Goal: Navigation & Orientation: Find specific page/section

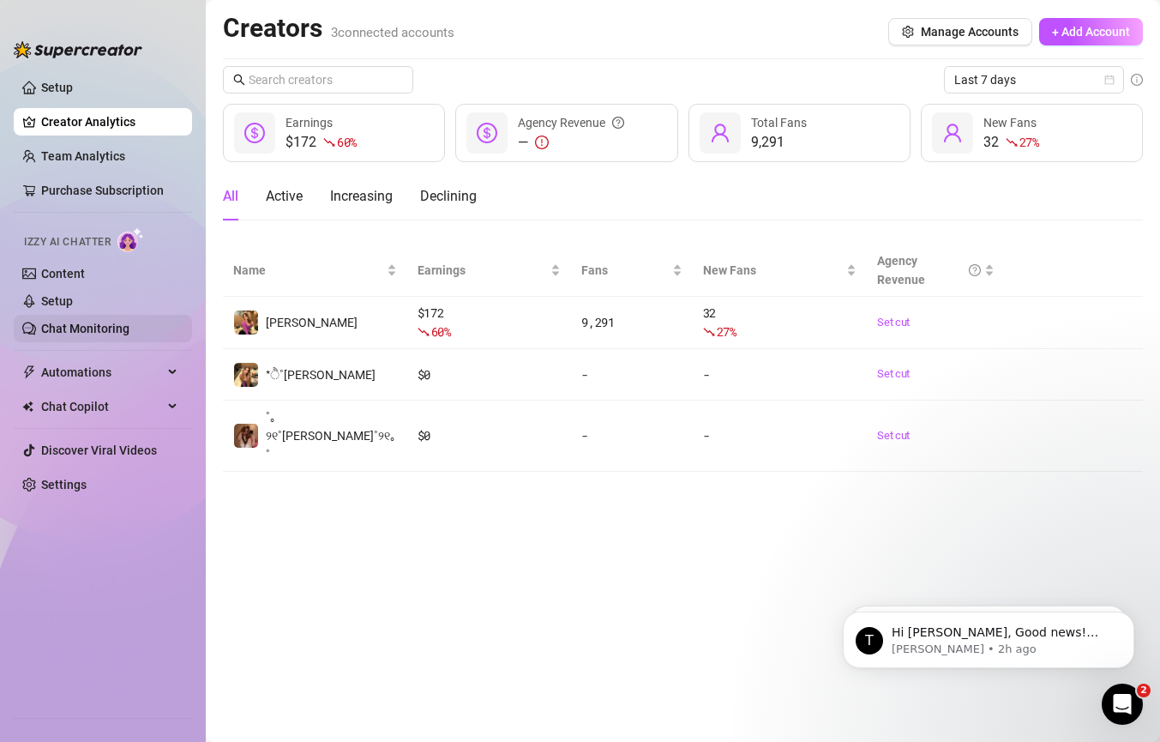
click at [119, 322] on link "Chat Monitoring" at bounding box center [85, 329] width 88 height 14
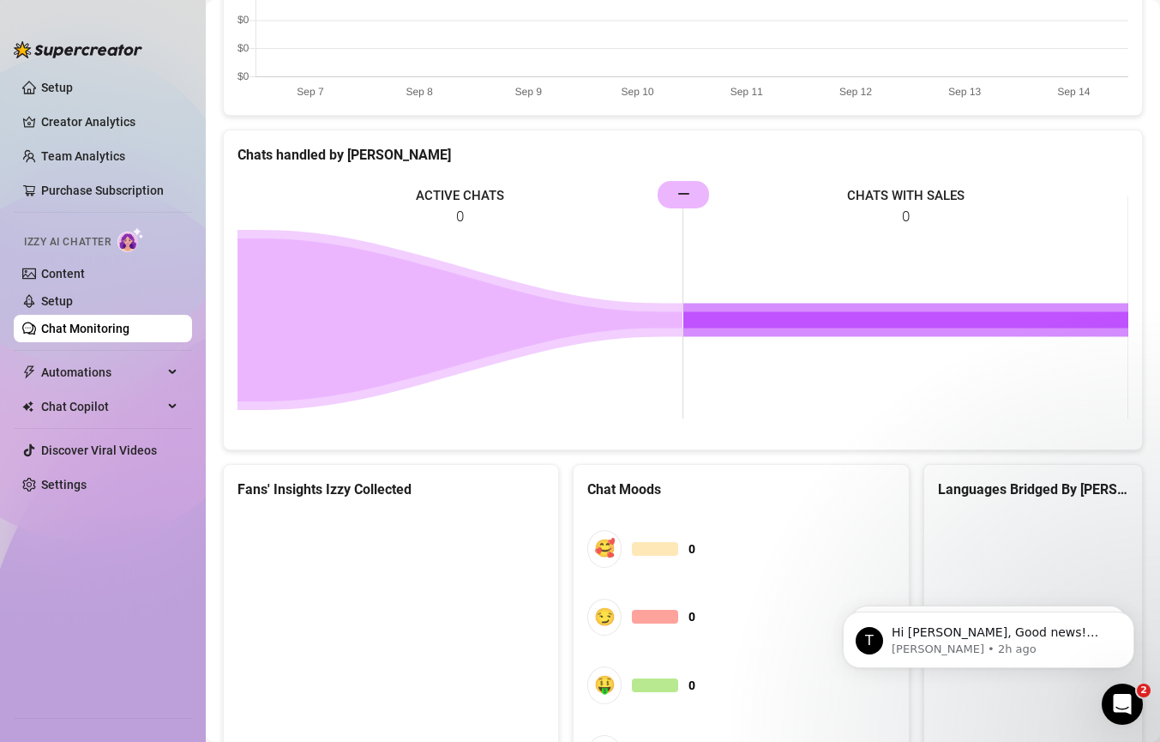
scroll to position [801, 0]
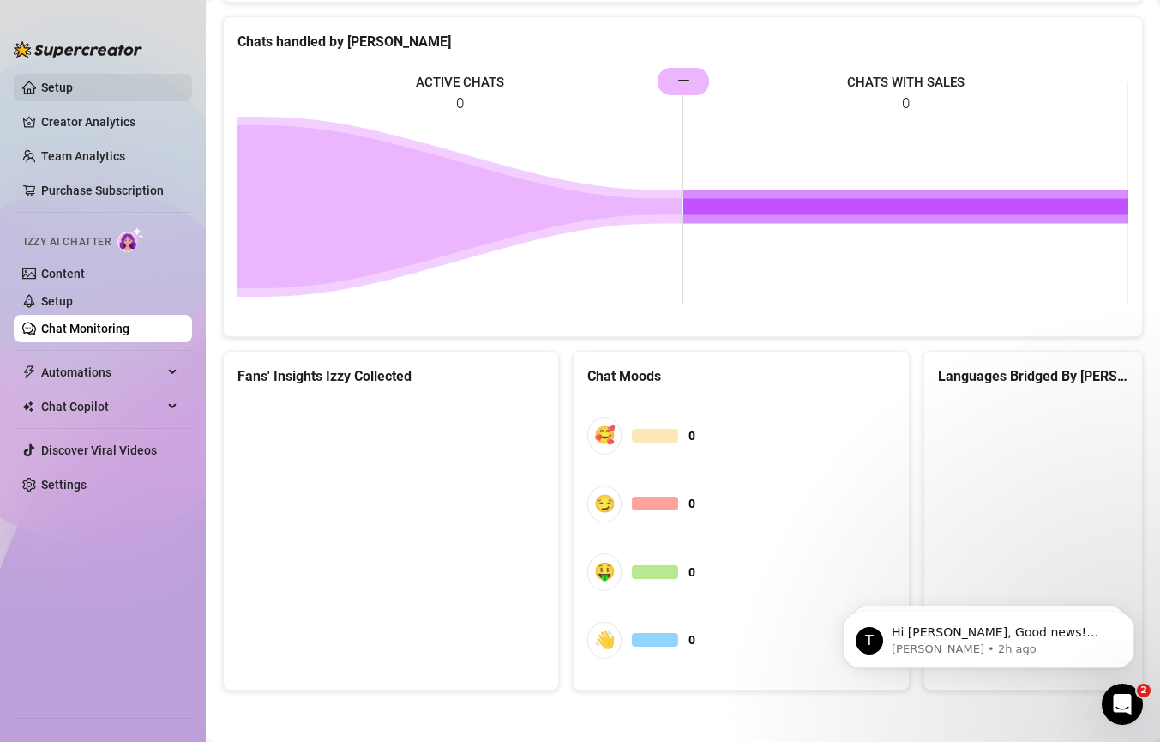
click at [56, 88] on link "Setup" at bounding box center [57, 88] width 32 height 14
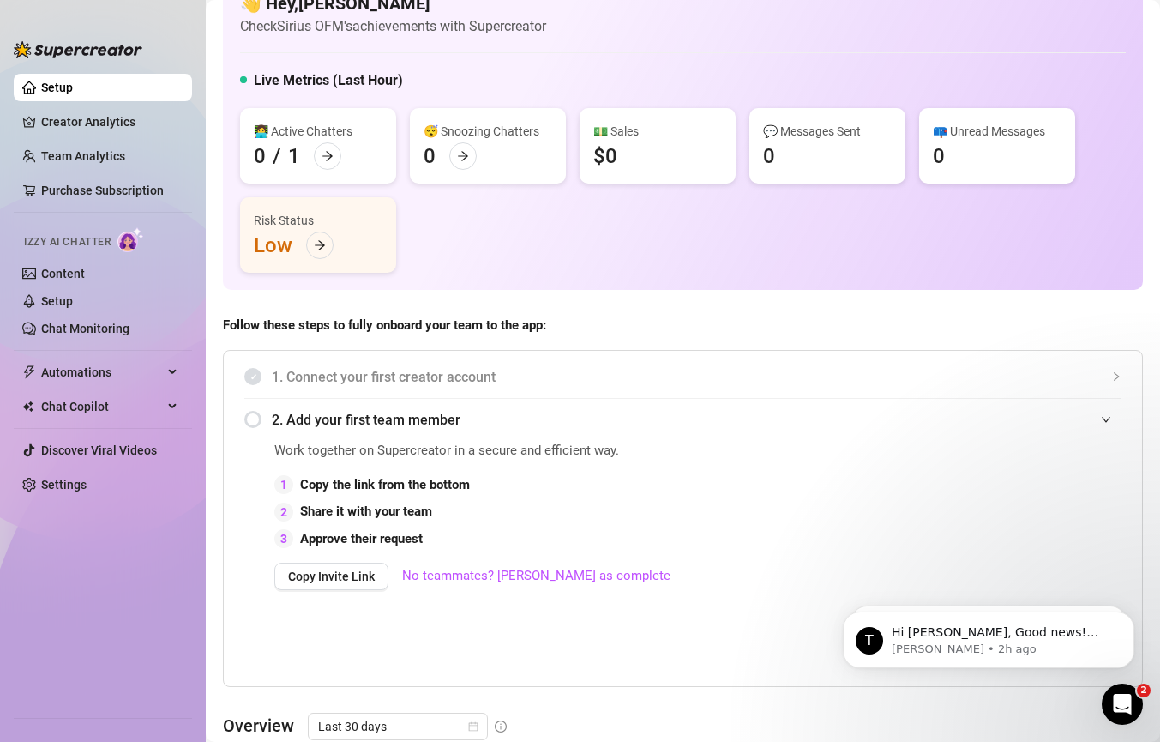
scroll to position [40, 0]
click at [71, 485] on link "Settings" at bounding box center [63, 485] width 45 height 14
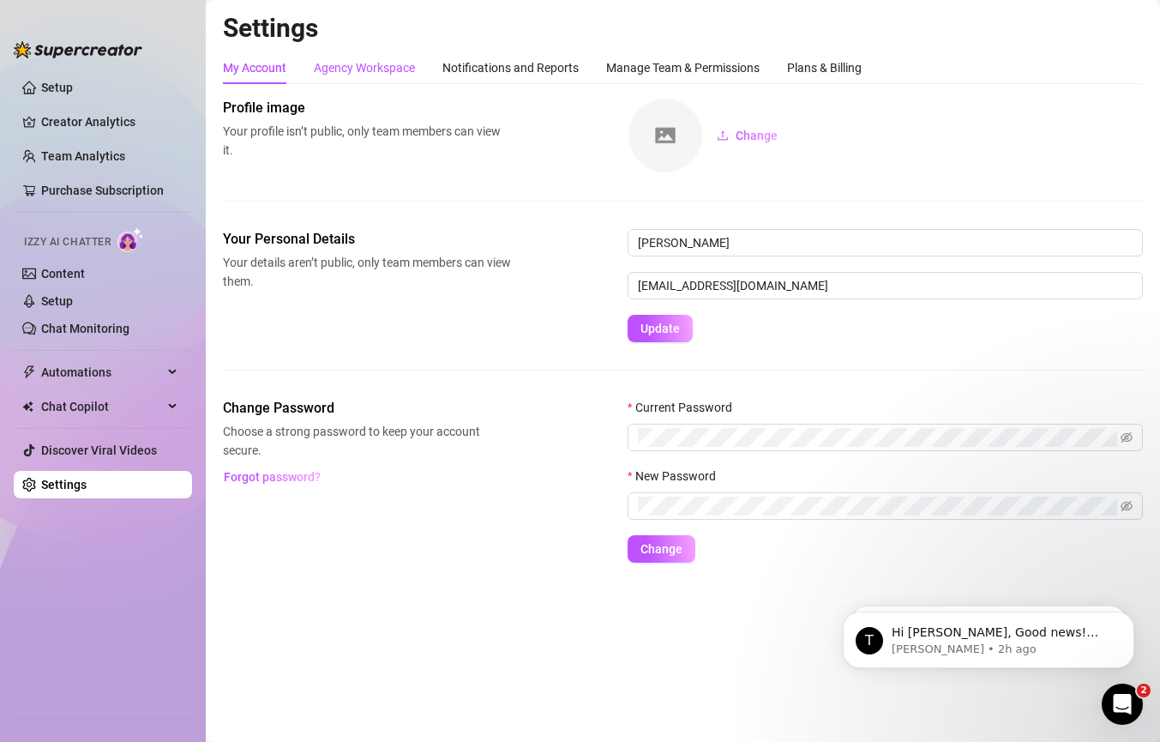
click at [396, 67] on div "Agency Workspace" at bounding box center [364, 67] width 101 height 19
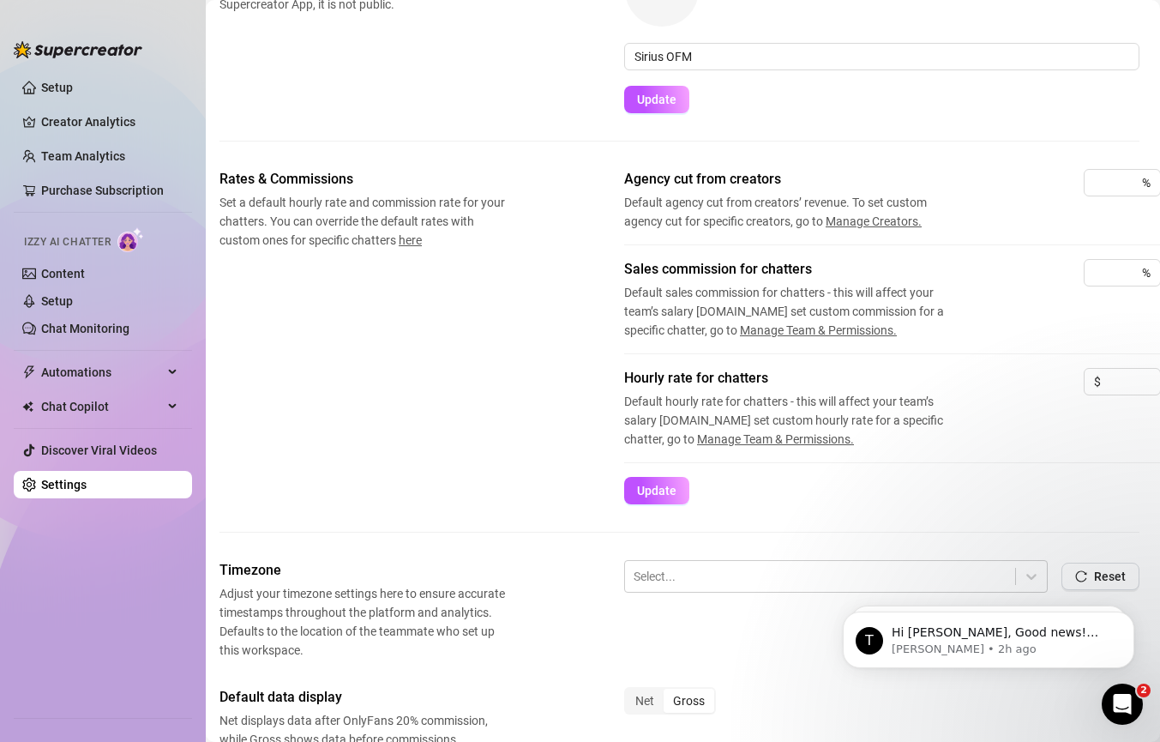
scroll to position [0, 3]
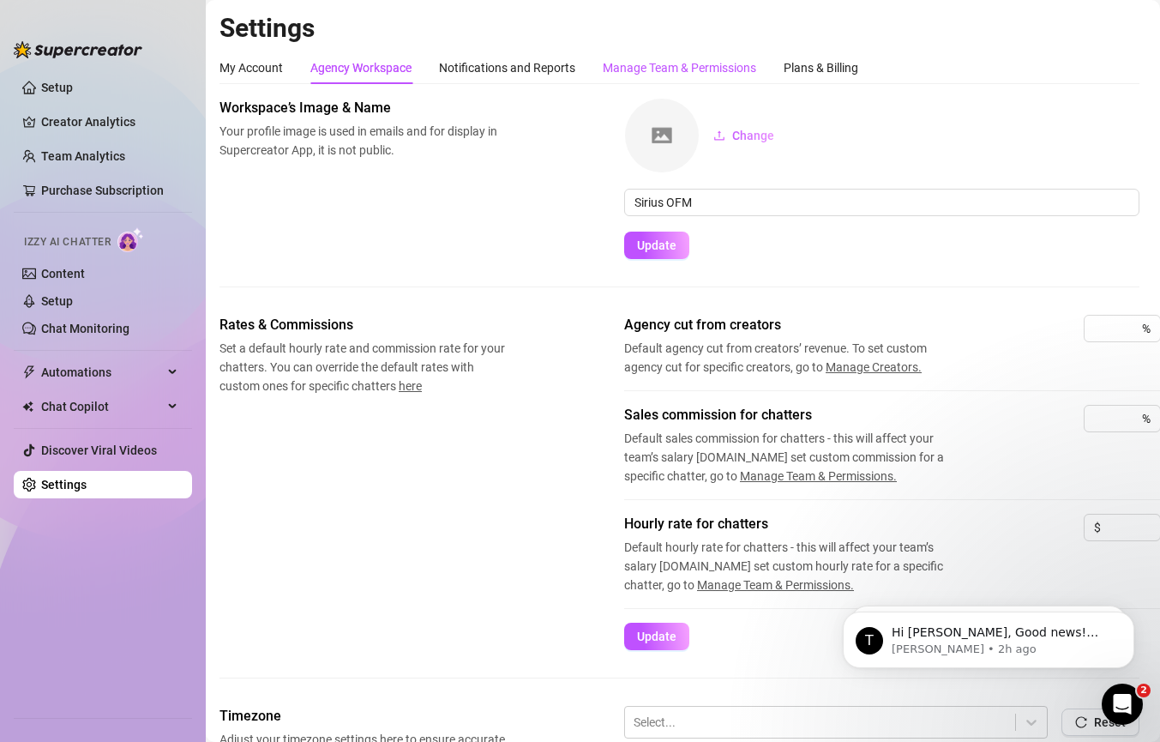
click at [619, 67] on div "Manage Team & Permissions" at bounding box center [679, 67] width 153 height 19
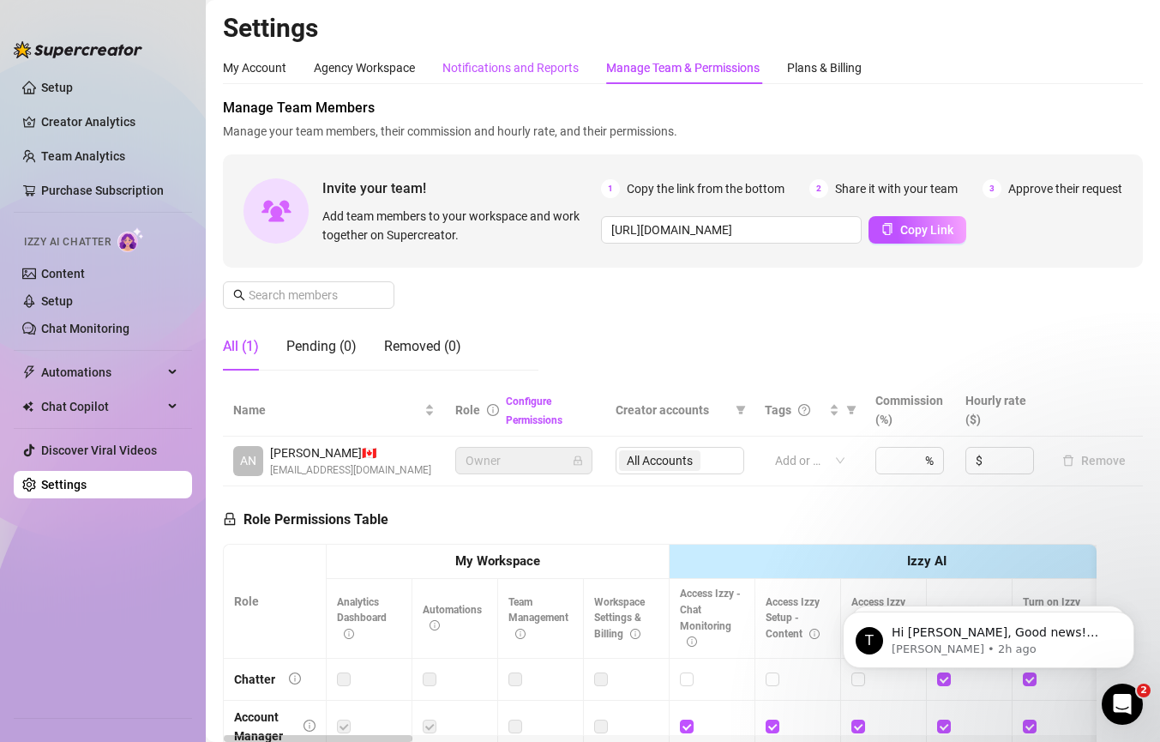
click at [524, 64] on div "Notifications and Reports" at bounding box center [510, 67] width 136 height 19
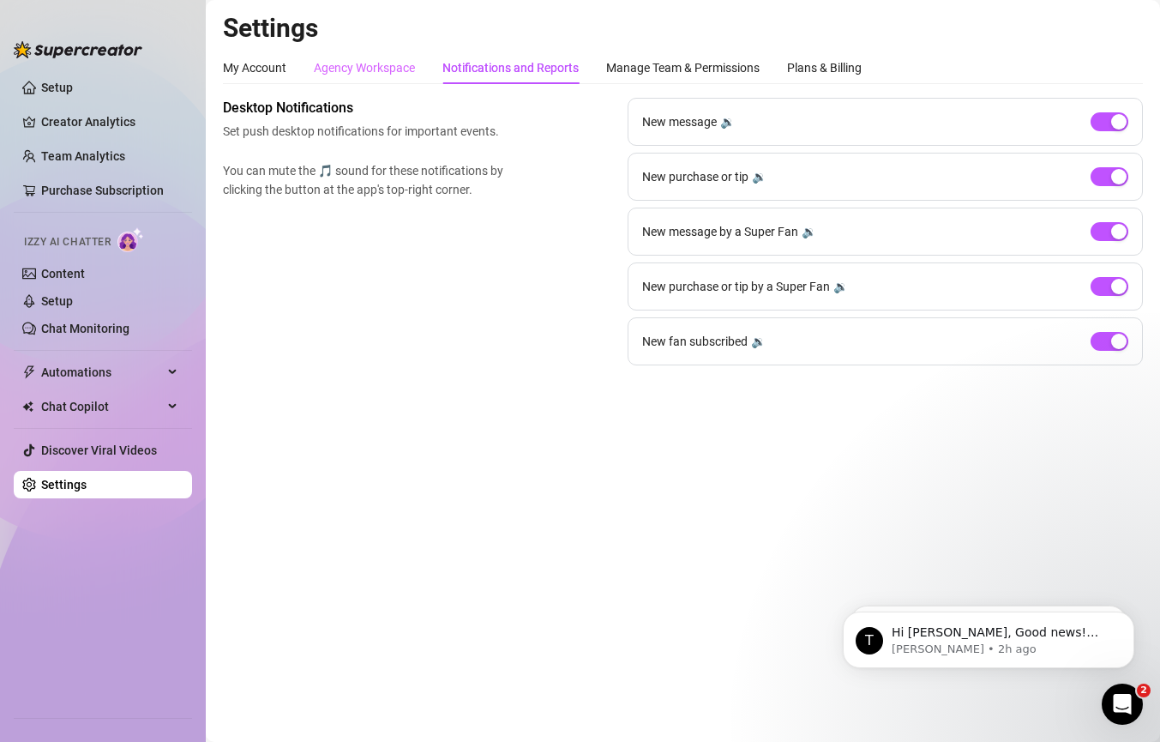
click at [380, 57] on div "Agency Workspace" at bounding box center [364, 67] width 101 height 33
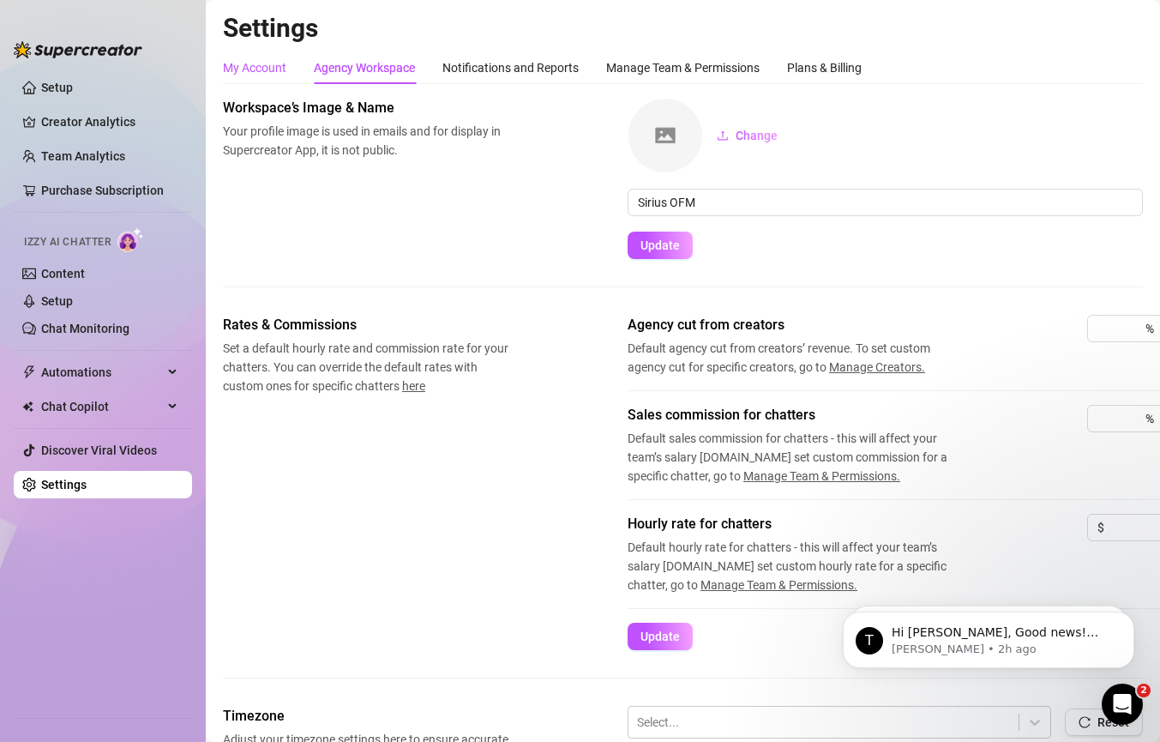
click at [269, 75] on div "My Account" at bounding box center [254, 67] width 63 height 19
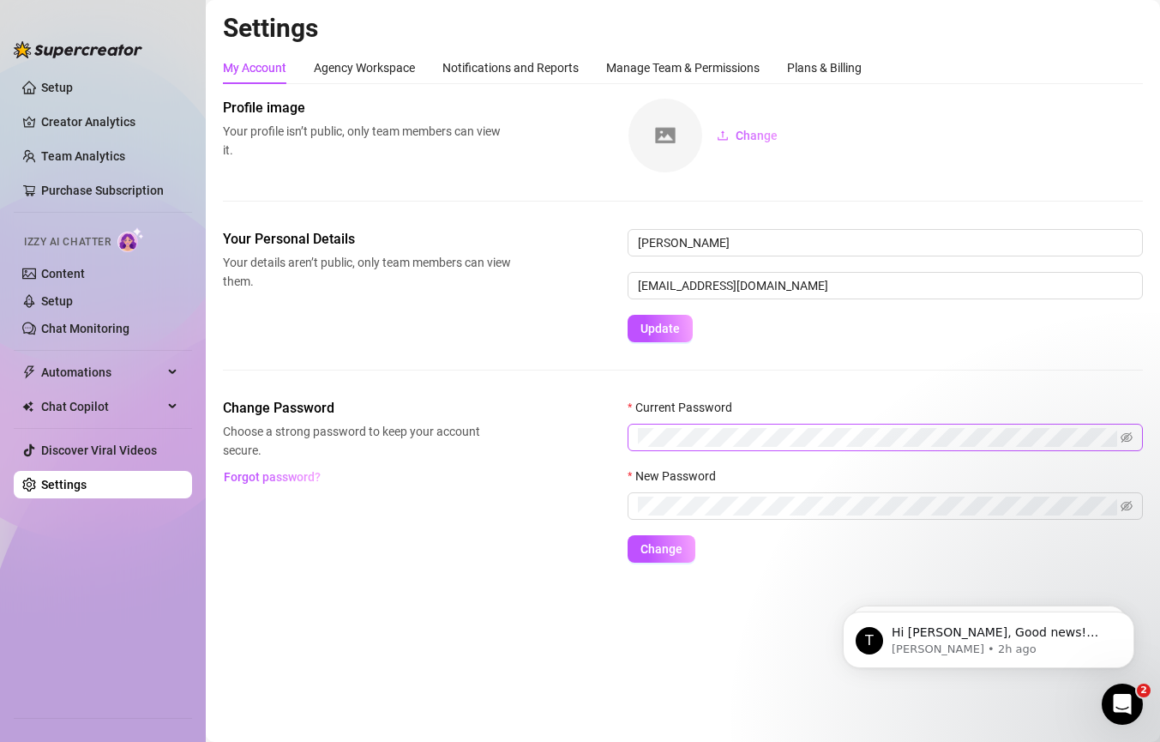
click at [647, 451] on span at bounding box center [885, 437] width 515 height 27
click at [642, 448] on span at bounding box center [885, 437] width 515 height 27
click at [643, 527] on form "Current Password New Password Change" at bounding box center [885, 480] width 515 height 165
click at [643, 457] on div at bounding box center [885, 458] width 515 height 15
click at [798, 72] on div "Plans & Billing" at bounding box center [824, 67] width 75 height 19
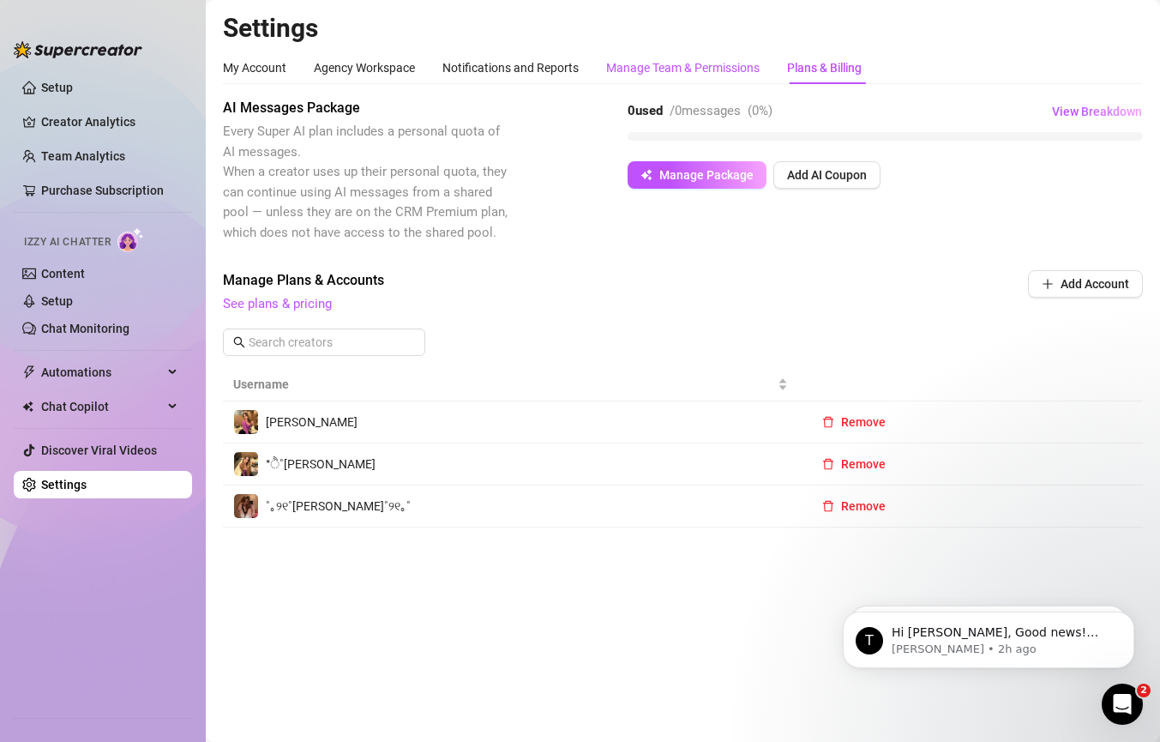
click at [731, 71] on div "Manage Team & Permissions" at bounding box center [682, 67] width 153 height 19
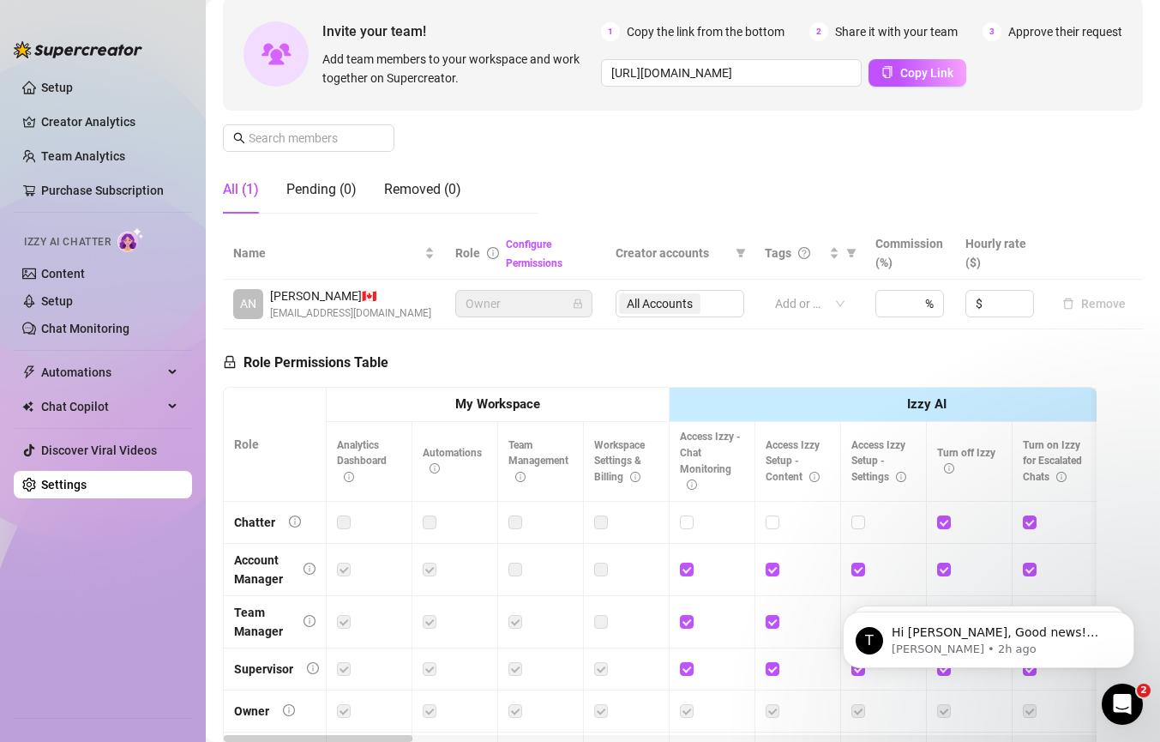
scroll to position [303, 0]
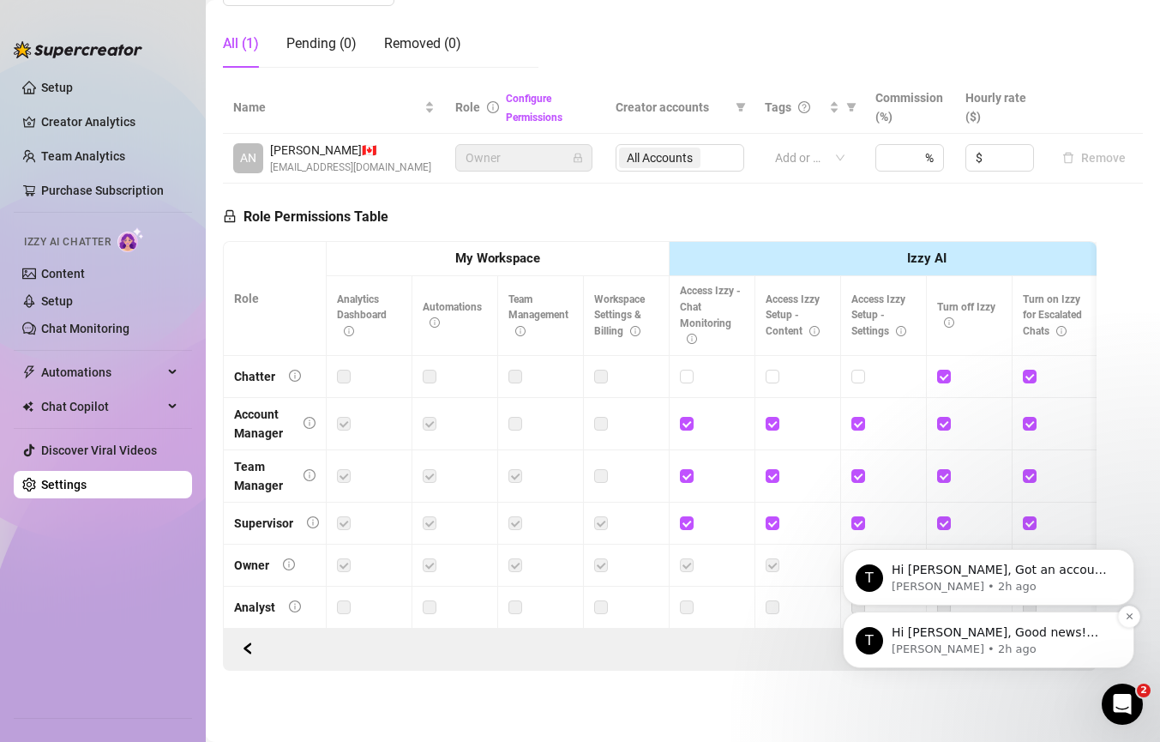
click at [993, 652] on p "[PERSON_NAME] • 2h ago" at bounding box center [1002, 648] width 221 height 15
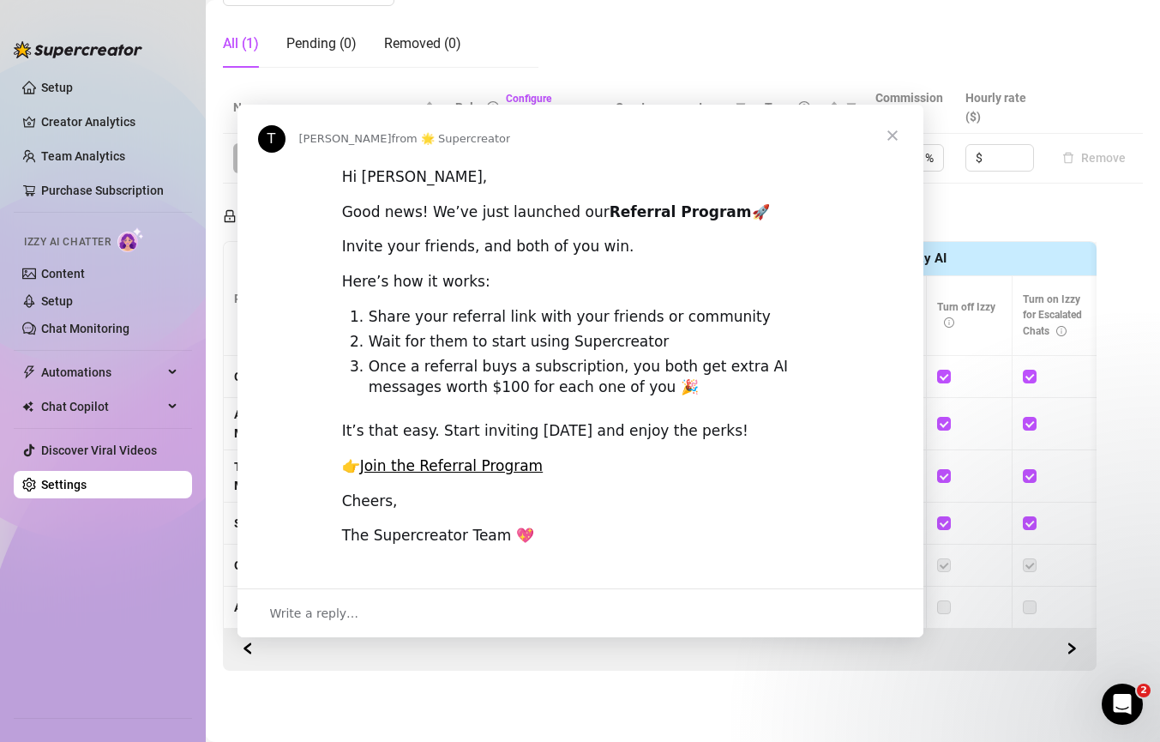
scroll to position [0, 0]
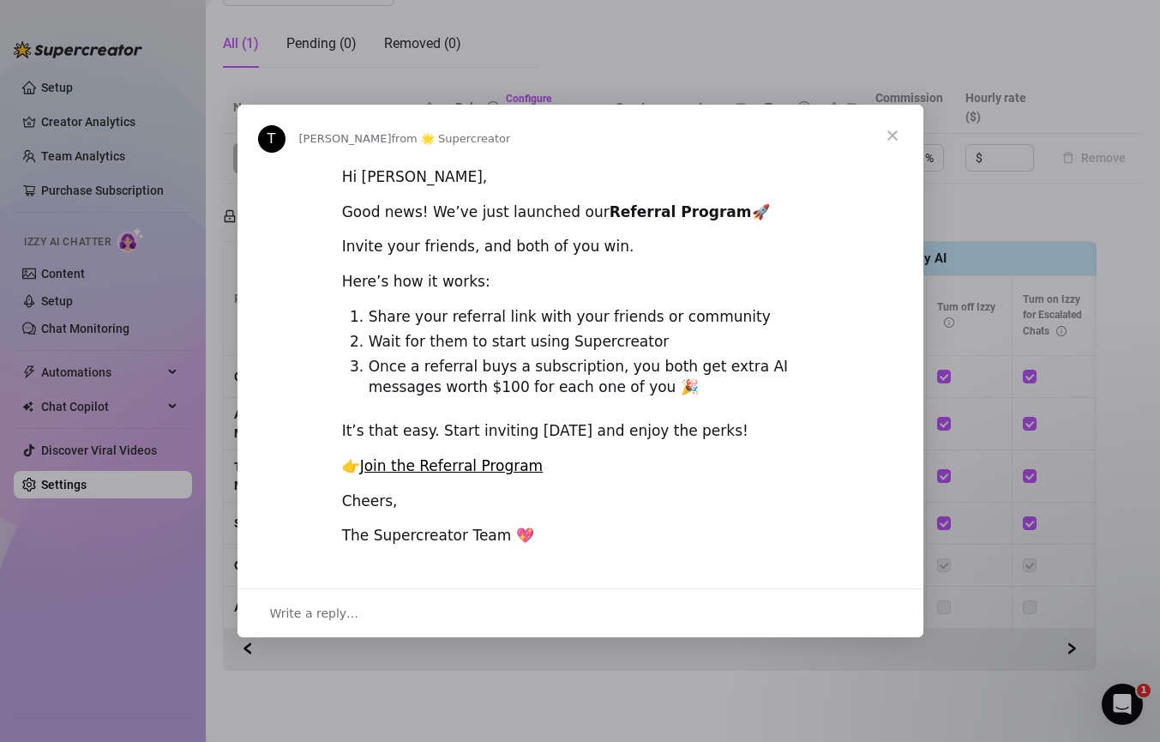
click at [1002, 652] on div "Intercom messenger" at bounding box center [580, 371] width 1160 height 742
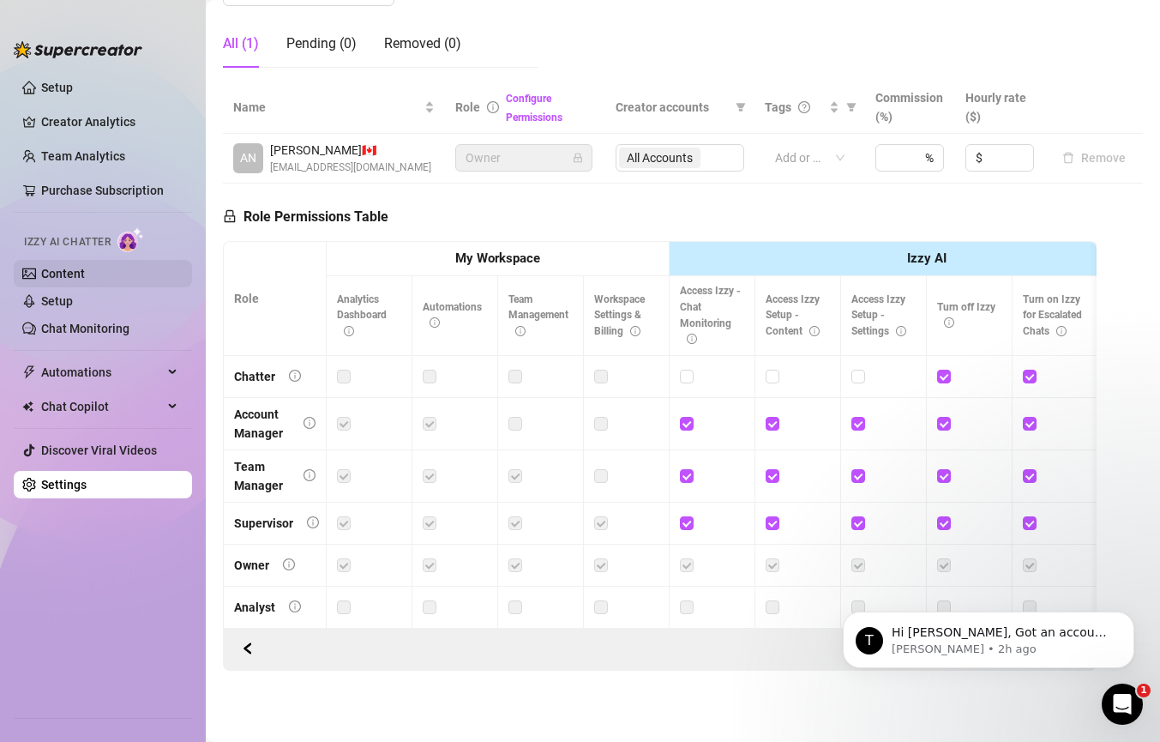
click at [56, 274] on link "Content" at bounding box center [63, 274] width 44 height 14
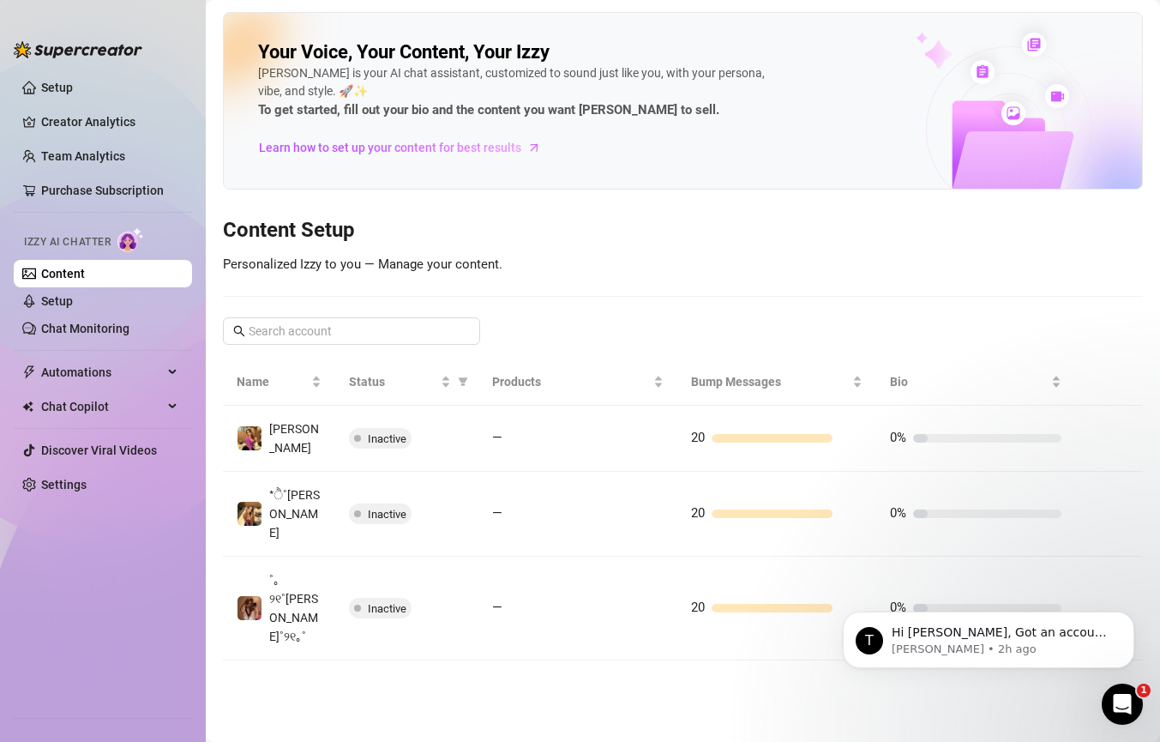
click at [111, 528] on ul "Setup Creator Analytics Team Analytics Purchase Subscription Izzy AI Chatter Co…" at bounding box center [103, 388] width 178 height 643
click at [73, 94] on link "Setup" at bounding box center [57, 88] width 32 height 14
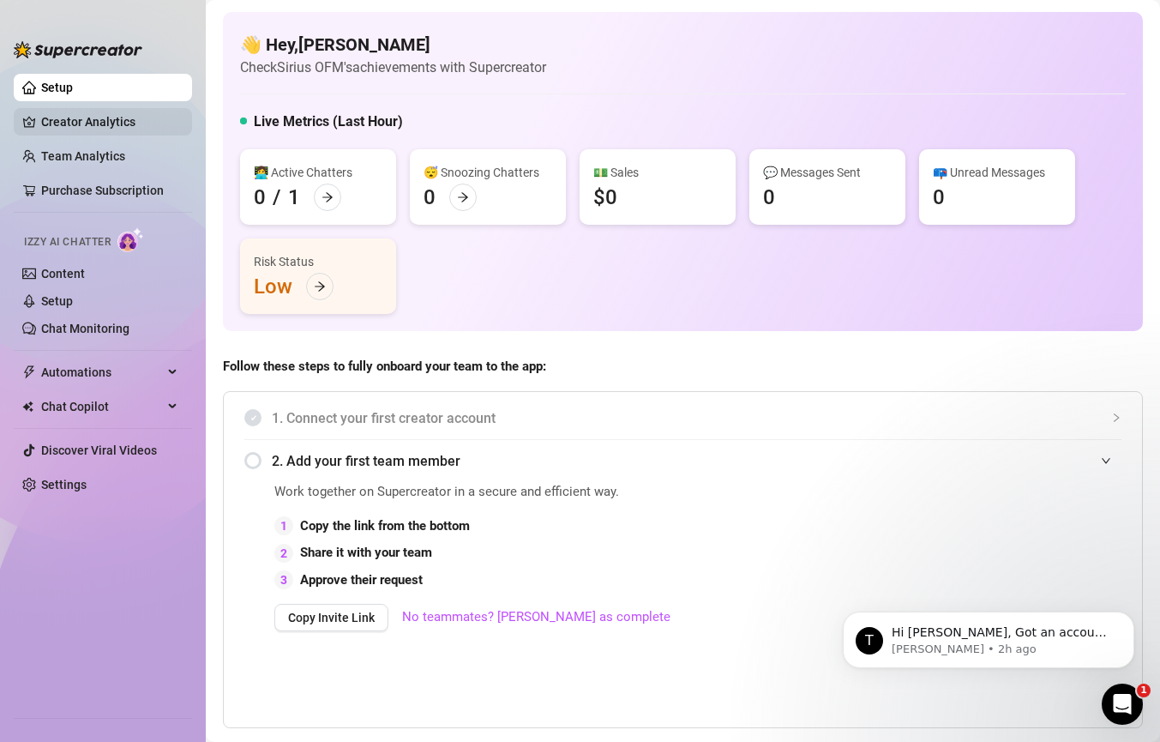
click at [104, 129] on link "Creator Analytics" at bounding box center [109, 121] width 137 height 27
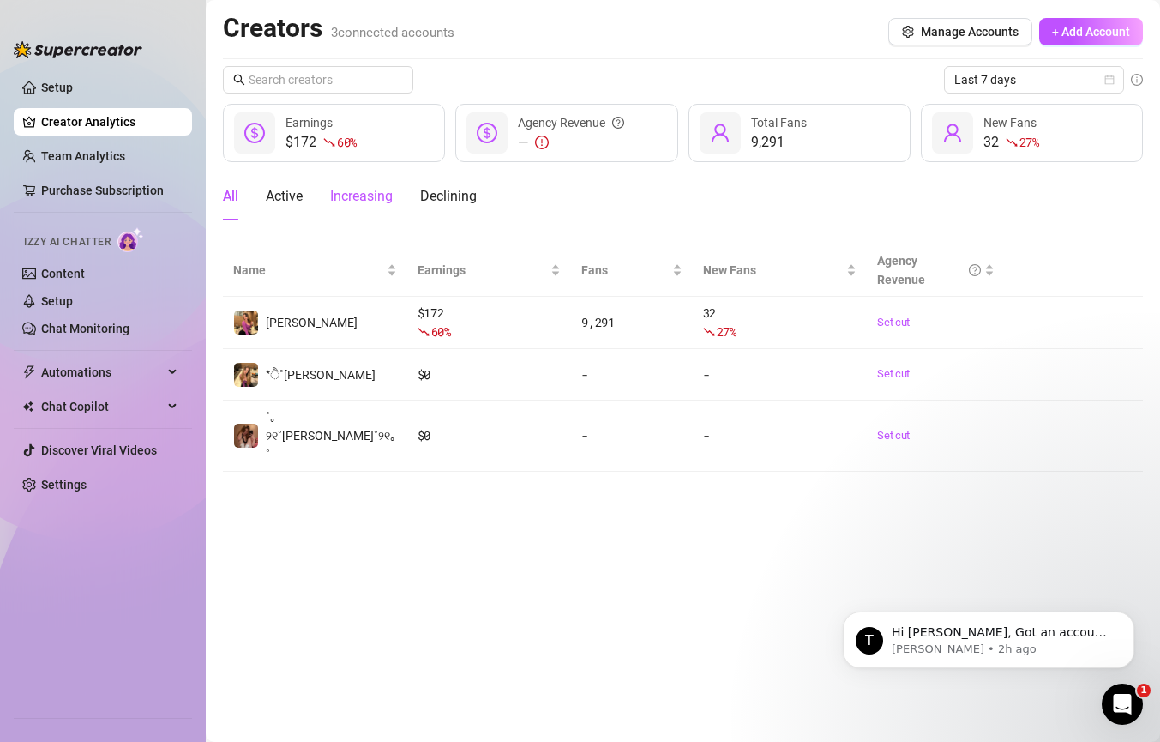
click at [379, 186] on div "Increasing" at bounding box center [361, 196] width 63 height 21
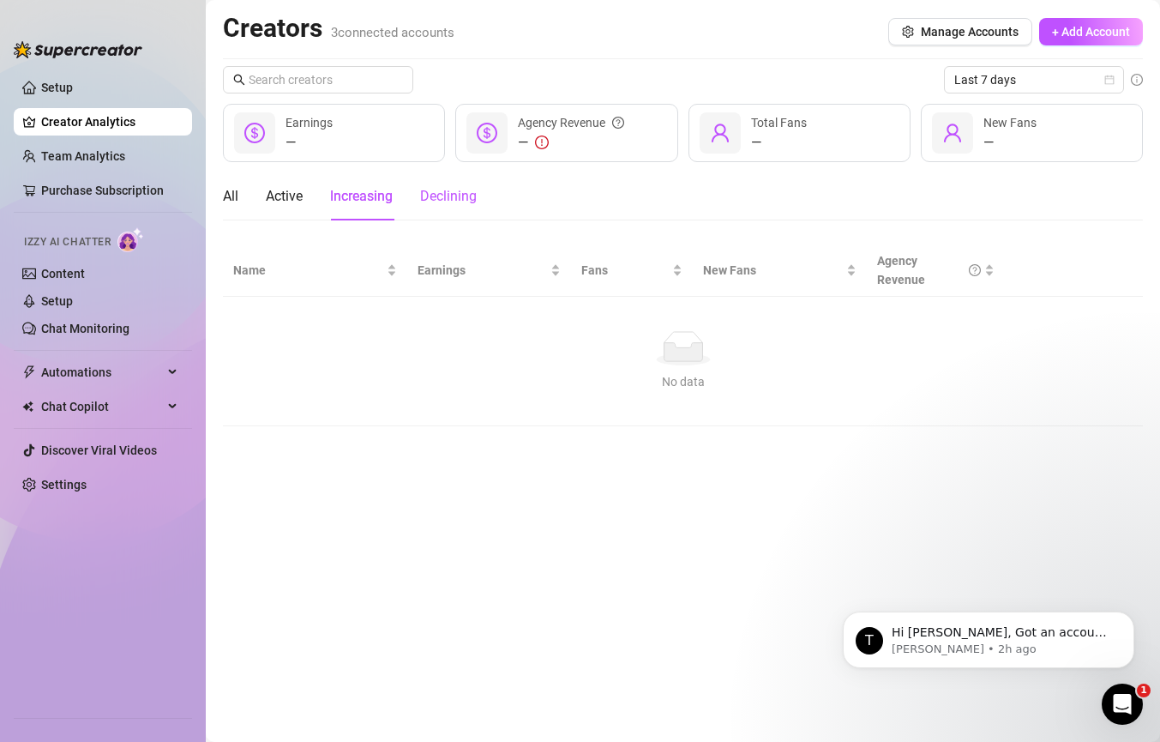
click at [423, 204] on div "Declining" at bounding box center [448, 196] width 57 height 21
